Goal: Find specific page/section: Find specific page/section

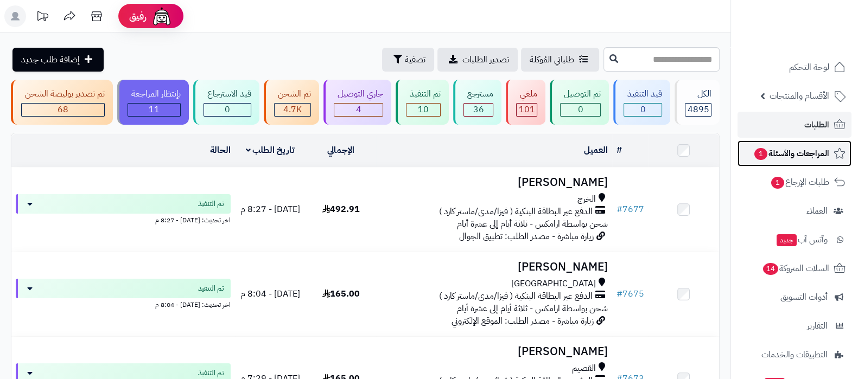
click at [811, 148] on span "المراجعات والأسئلة 1" at bounding box center [791, 153] width 76 height 15
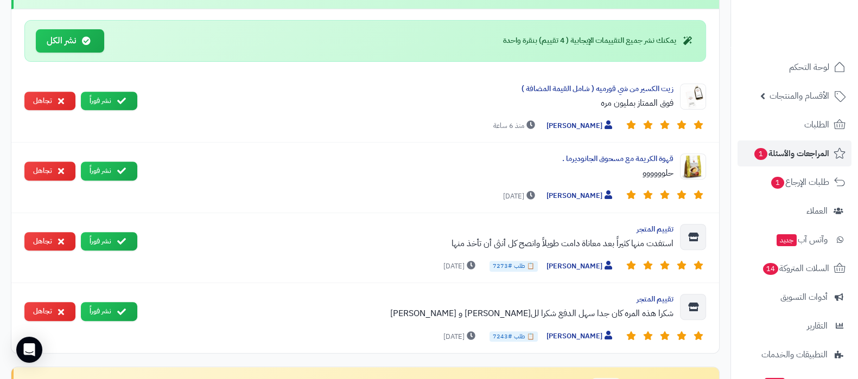
scroll to position [610, 0]
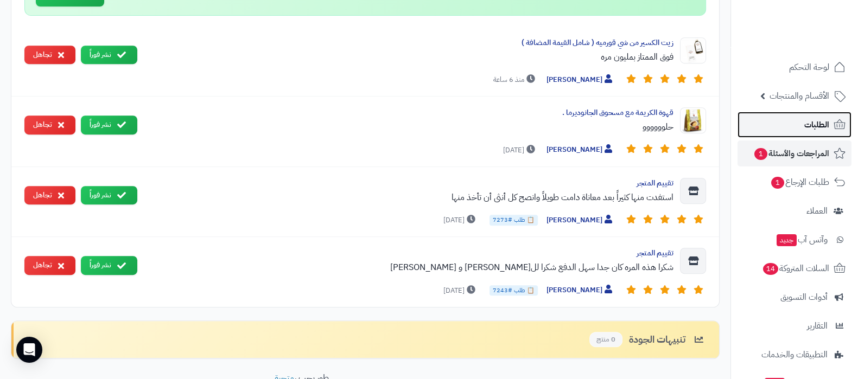
click at [795, 119] on link "الطلبات" at bounding box center [794, 125] width 114 height 26
